Goal: Task Accomplishment & Management: Manage account settings

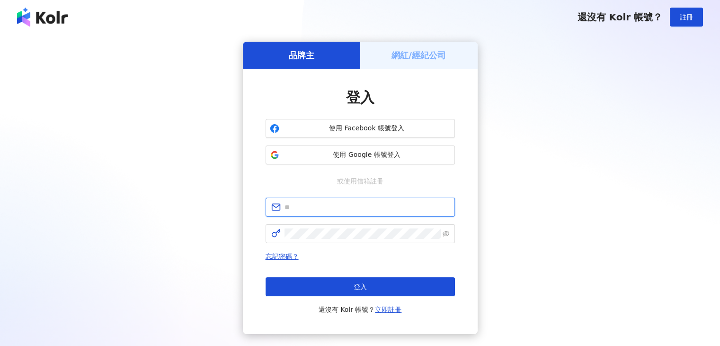
click at [342, 207] on input "text" at bounding box center [367, 207] width 165 height 10
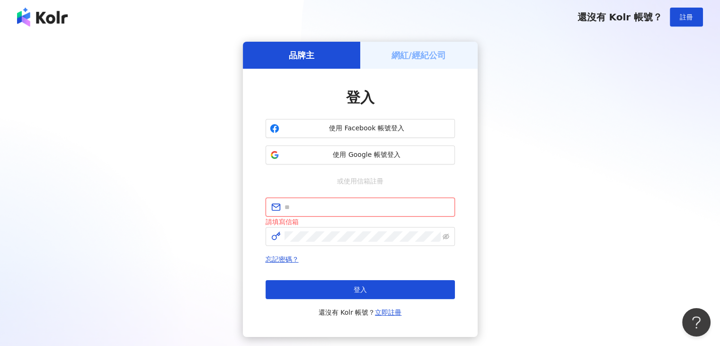
drag, startPoint x: 328, startPoint y: 201, endPoint x: 295, endPoint y: 207, distance: 33.2
click at [295, 207] on input "text" at bounding box center [367, 207] width 165 height 10
paste input "**********"
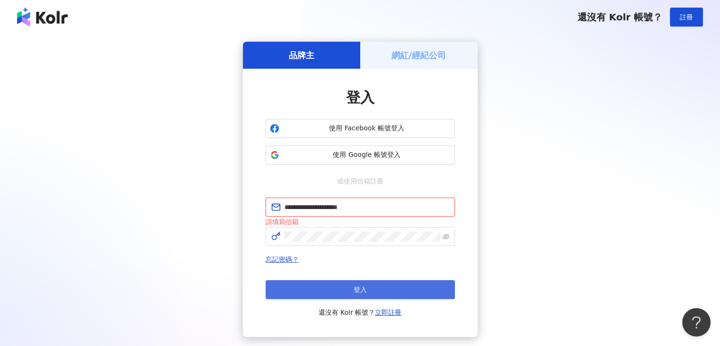
type input "**********"
click at [339, 290] on button "登入" at bounding box center [360, 289] width 189 height 19
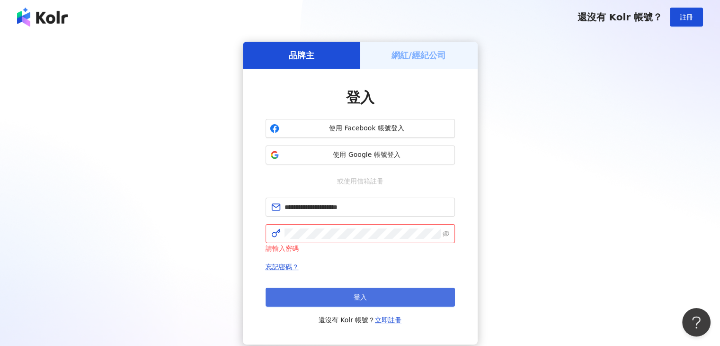
click at [339, 290] on button "登入" at bounding box center [360, 296] width 189 height 19
click at [337, 292] on button "登入" at bounding box center [360, 296] width 189 height 19
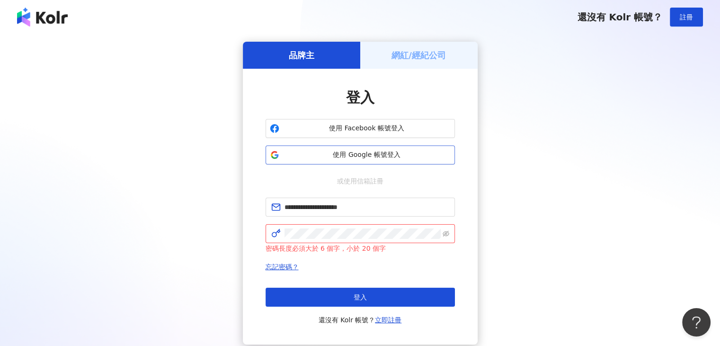
click at [401, 160] on button "使用 Google 帳號登入" at bounding box center [360, 154] width 189 height 19
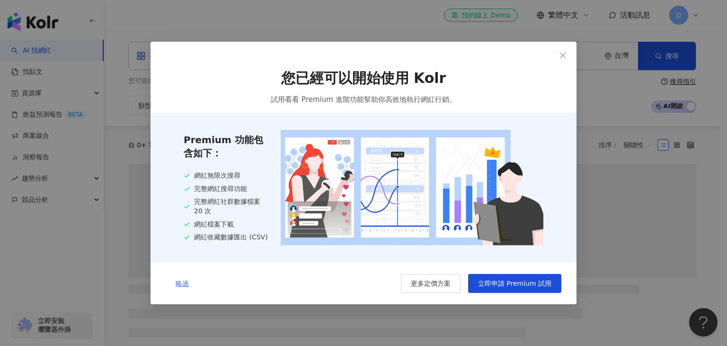
click at [182, 286] on span "略過" at bounding box center [182, 283] width 13 height 8
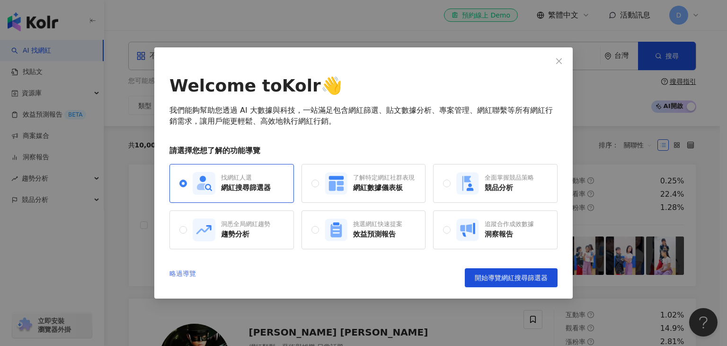
click at [184, 275] on link "略過導覽" at bounding box center [183, 277] width 27 height 19
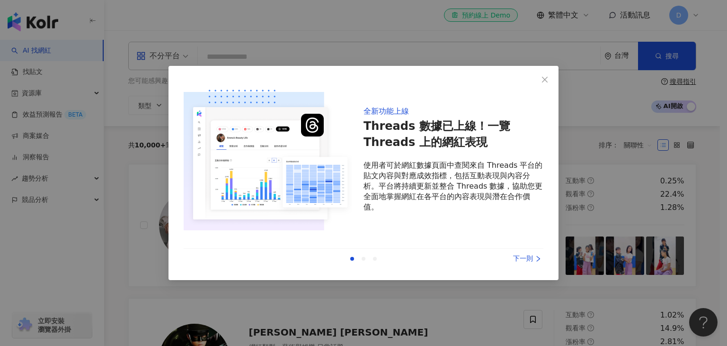
click at [524, 258] on div "下一則" at bounding box center [508, 258] width 71 height 10
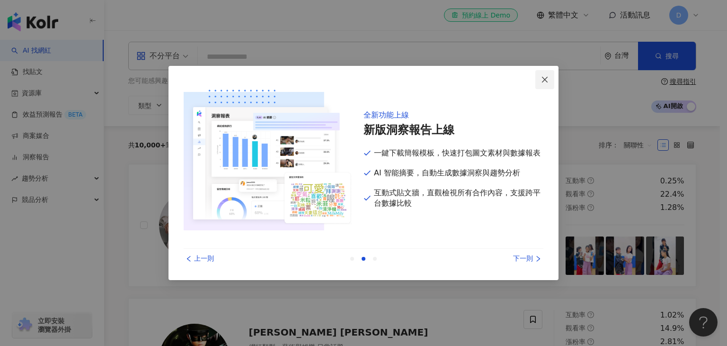
click at [544, 79] on icon "close" at bounding box center [545, 80] width 8 height 8
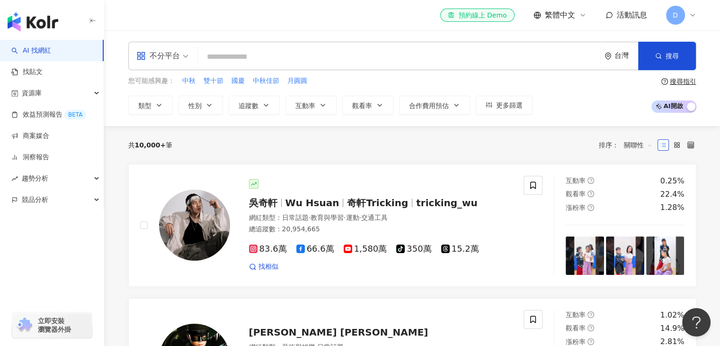
click at [421, 152] on div "共 10,000+ 筆 排序： 關聯性" at bounding box center [412, 144] width 568 height 15
click at [669, 17] on span "D" at bounding box center [675, 15] width 19 height 19
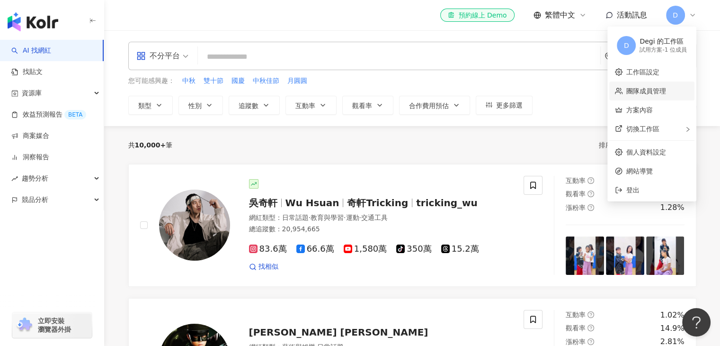
click at [666, 91] on link "團隊成員管理" at bounding box center [646, 91] width 40 height 8
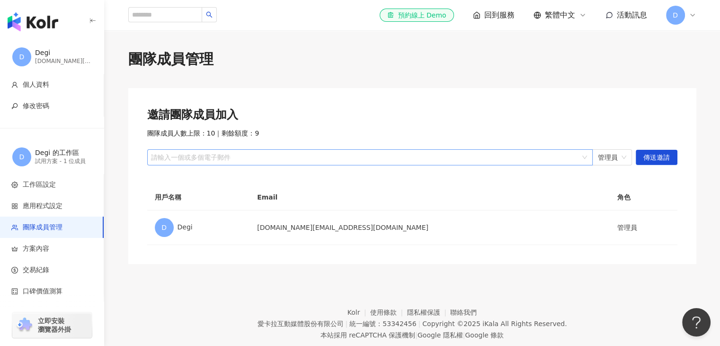
click at [348, 161] on div at bounding box center [365, 157] width 432 height 7
click at [257, 157] on div at bounding box center [365, 157] width 432 height 7
type input "*"
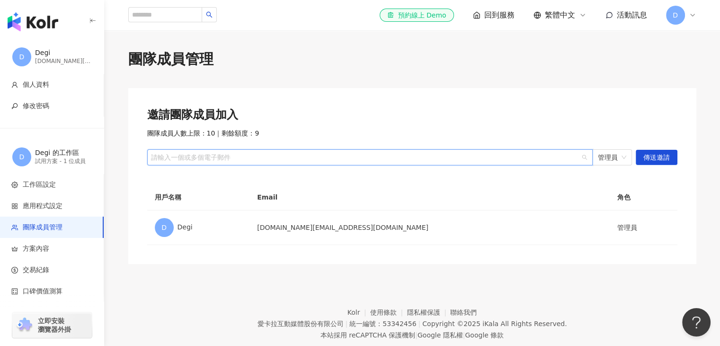
type input "*"
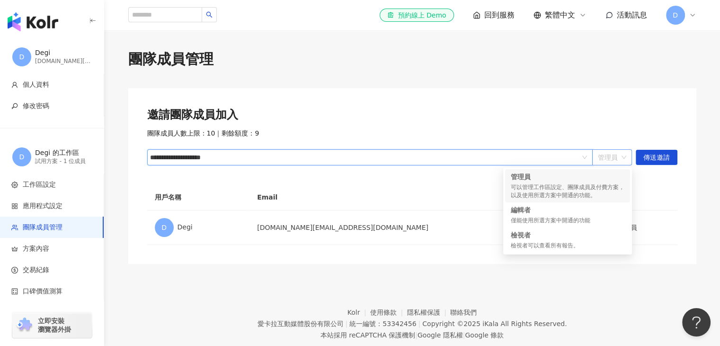
click at [617, 160] on span "管理員" at bounding box center [612, 157] width 28 height 15
type input "**********"
click at [617, 160] on span "管理員" at bounding box center [612, 157] width 28 height 15
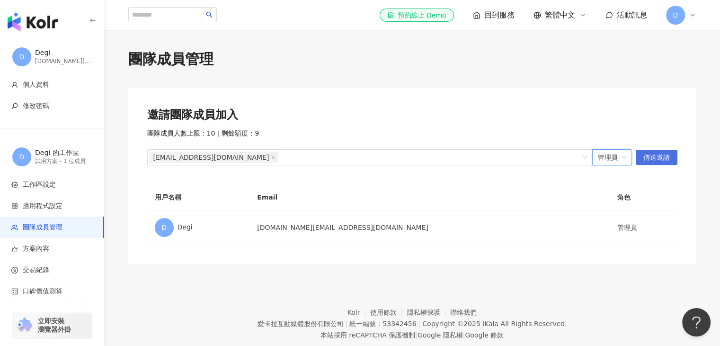
click at [654, 155] on span "傳送邀請" at bounding box center [656, 157] width 27 height 15
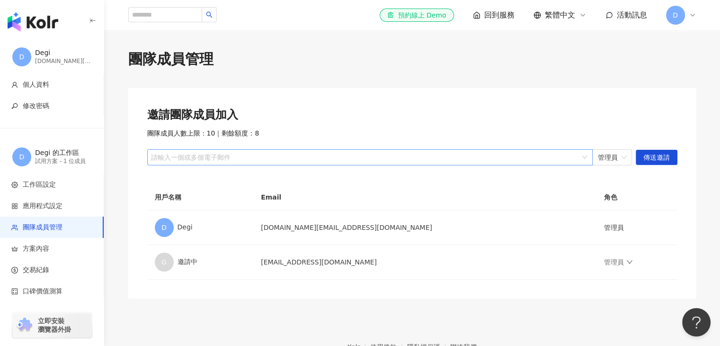
click at [464, 163] on div "請輸入一個或多個電子郵件" at bounding box center [370, 157] width 446 height 16
type input "*"
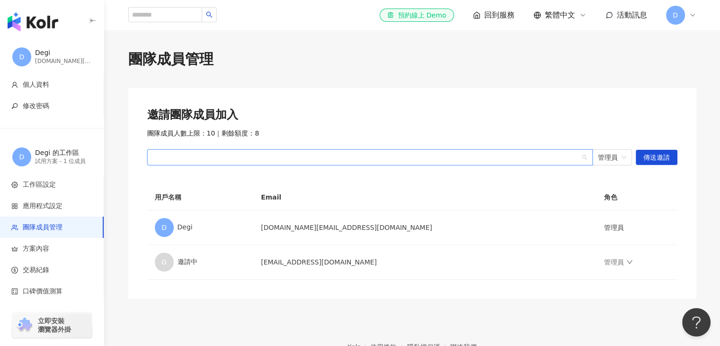
type input "*"
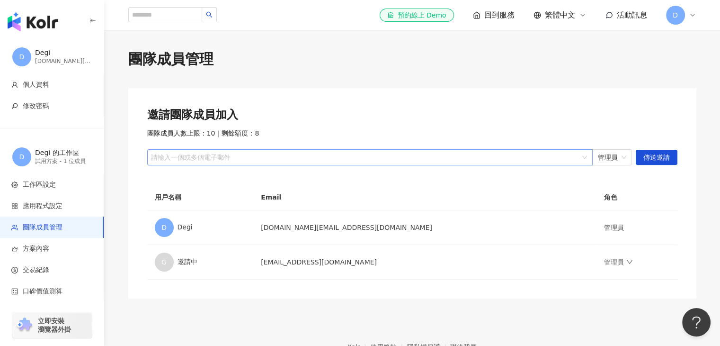
click at [312, 158] on div at bounding box center [365, 157] width 432 height 7
paste input "**********"
type input "**********"
click at [666, 155] on span "傳送邀請" at bounding box center [656, 157] width 27 height 15
click at [330, 88] on div "團隊成員管理 邀請團隊成員加入 團隊成員人數上限：10 ｜ 剩餘額度：7 請輸入一個或多個電子郵件 管理員 傳送邀請 用戶名稱 Email 角色 D Degi…" at bounding box center [412, 191] width 606 height 284
